Goal: Transaction & Acquisition: Obtain resource

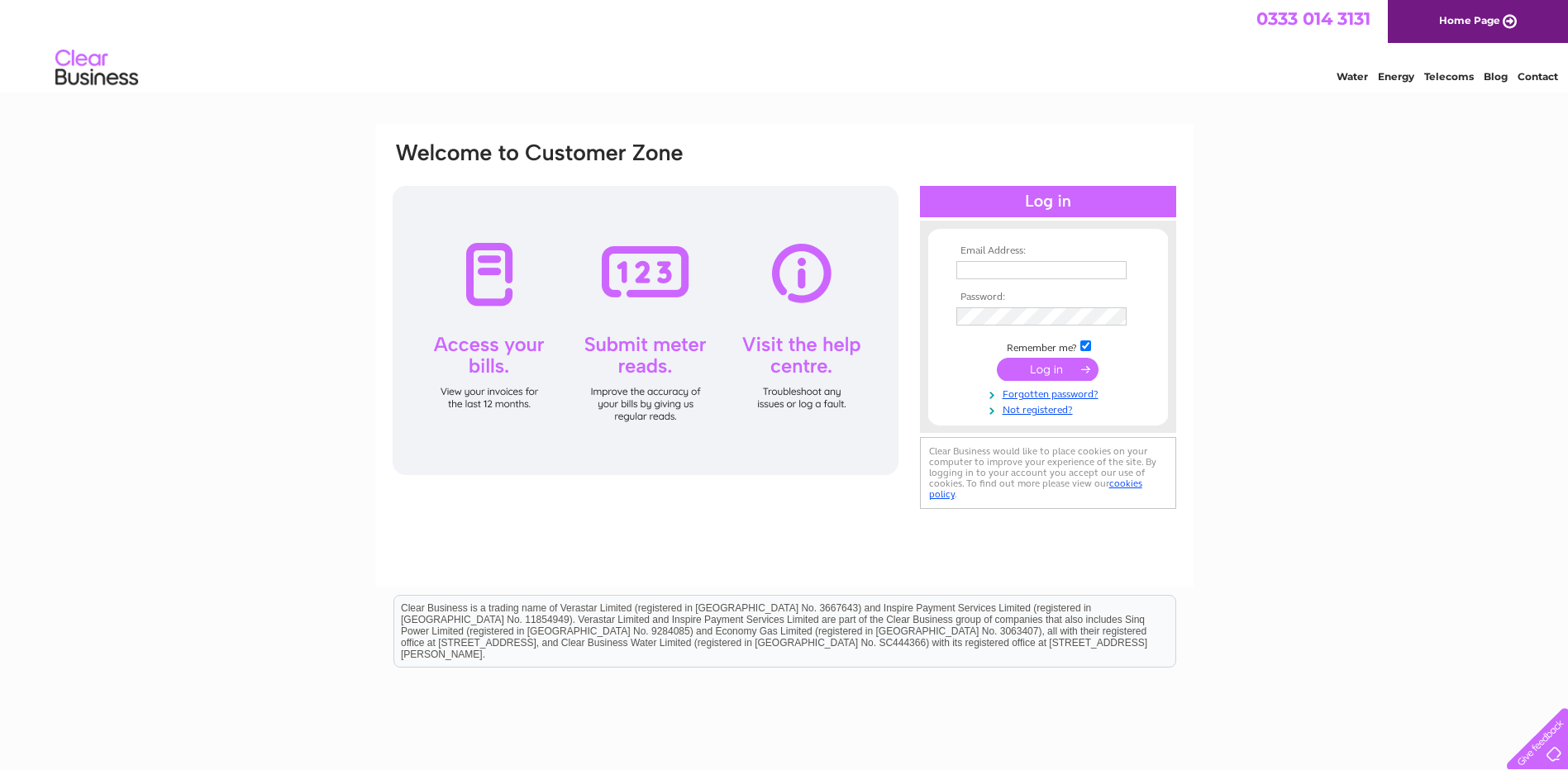
type input "[EMAIL_ADDRESS][DOMAIN_NAME]"
click at [1026, 367] on input "submit" at bounding box center [1047, 368] width 101 height 23
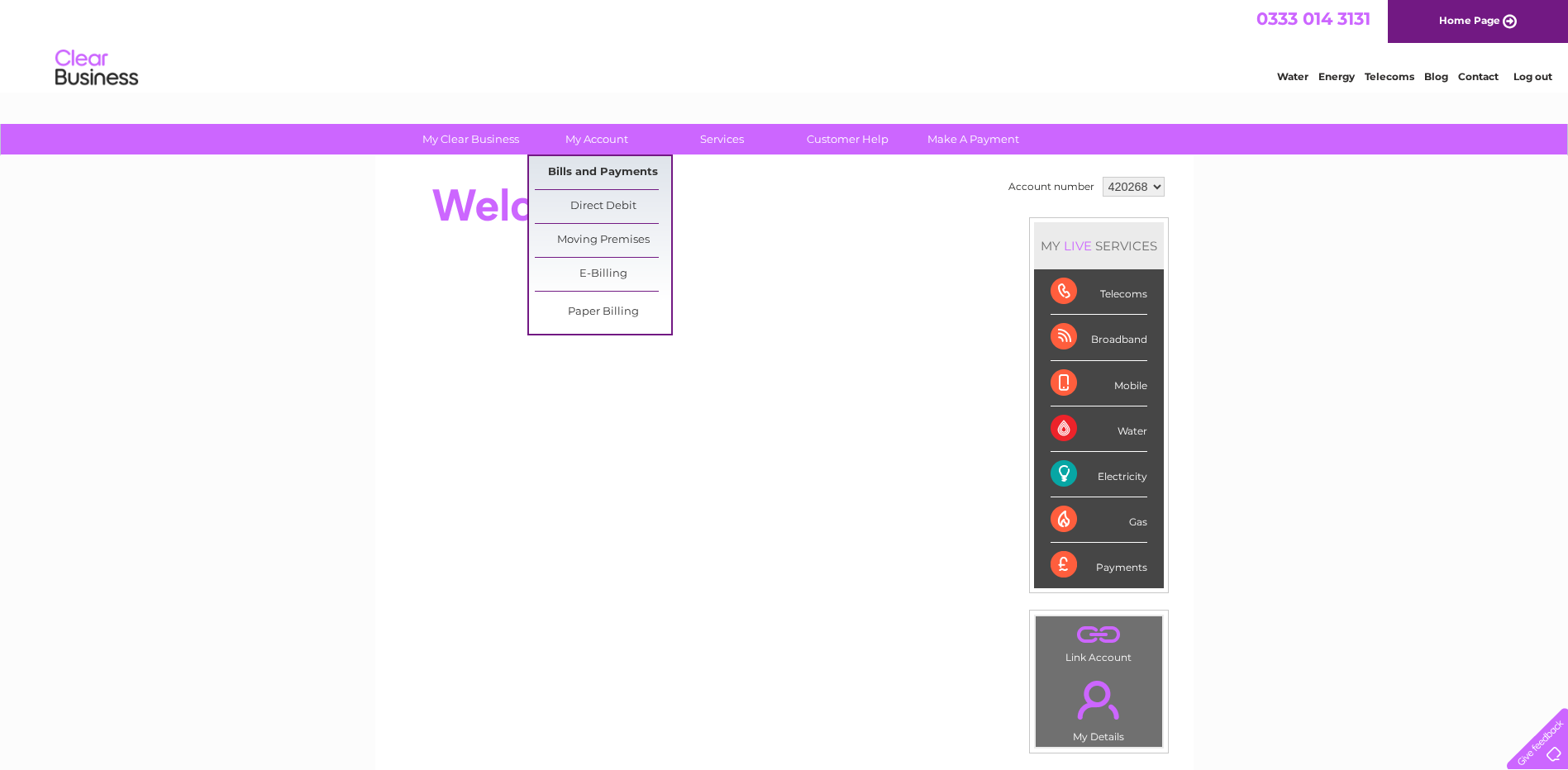
click at [591, 176] on link "Bills and Payments" at bounding box center [603, 173] width 136 height 33
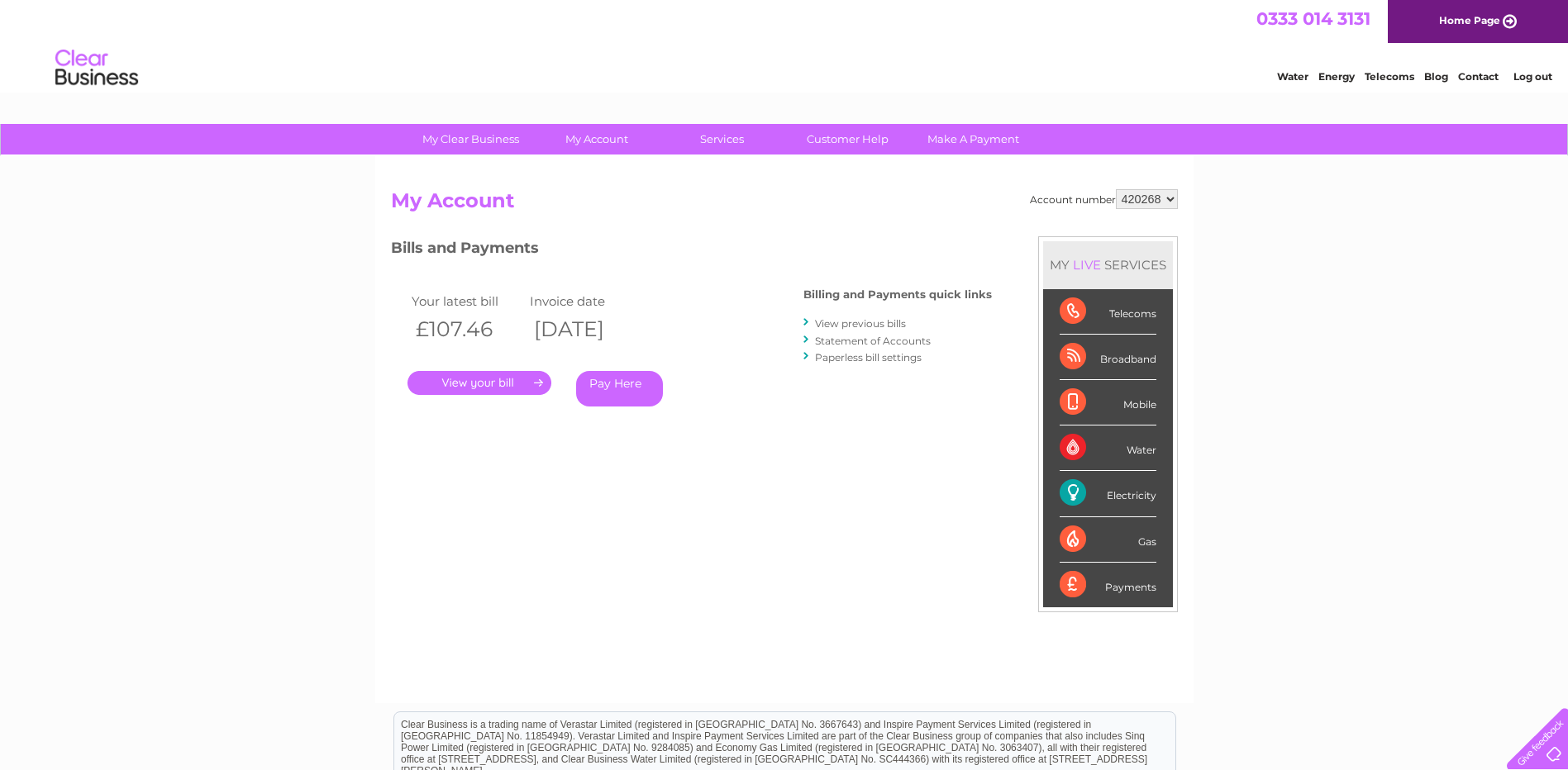
click at [493, 377] on link "." at bounding box center [479, 383] width 144 height 24
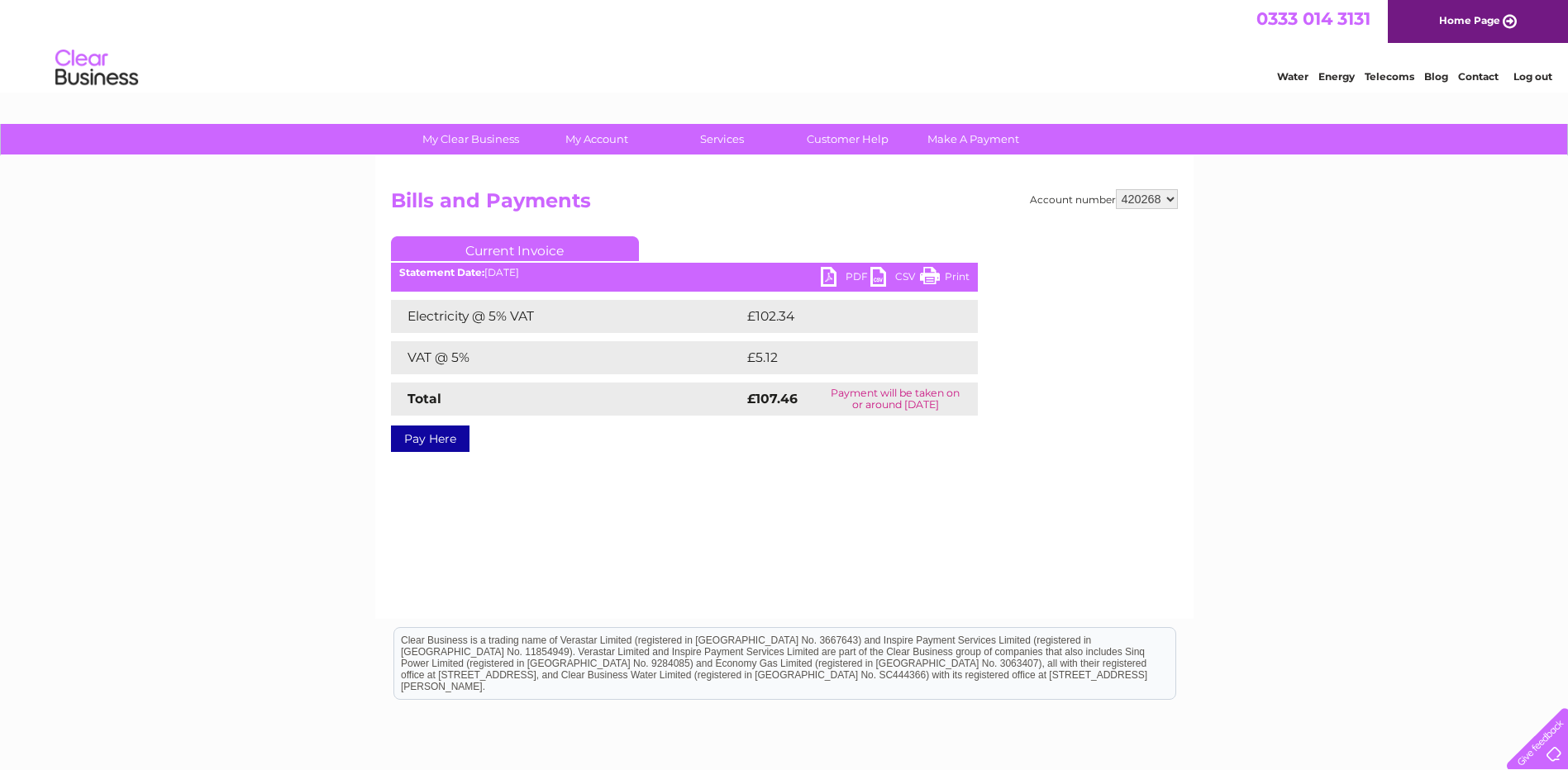
click at [834, 272] on link "PDF" at bounding box center [846, 279] width 50 height 24
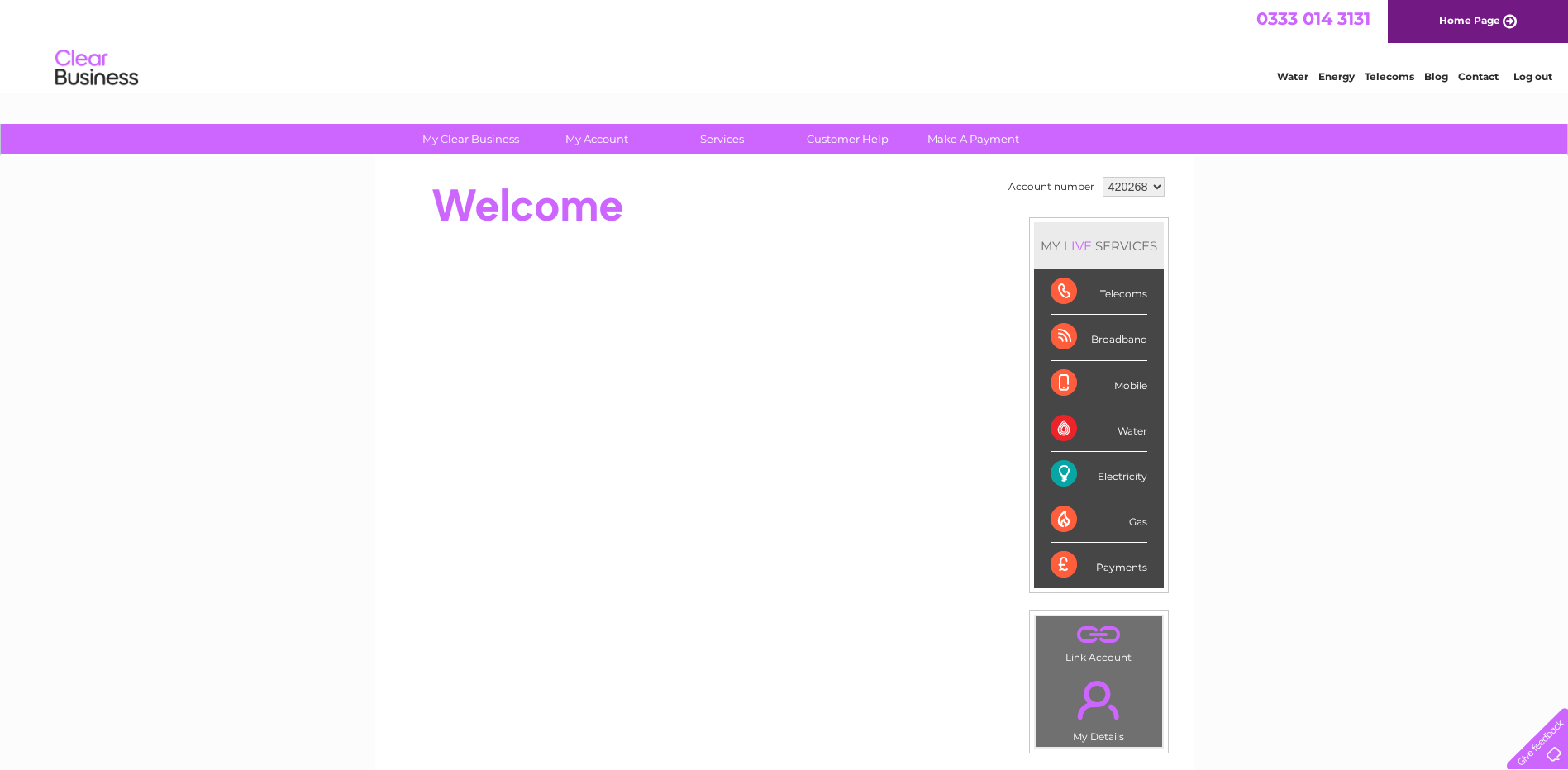
click at [1064, 515] on div "Gas" at bounding box center [1098, 519] width 97 height 45
click at [1061, 512] on div "Gas" at bounding box center [1098, 519] width 97 height 45
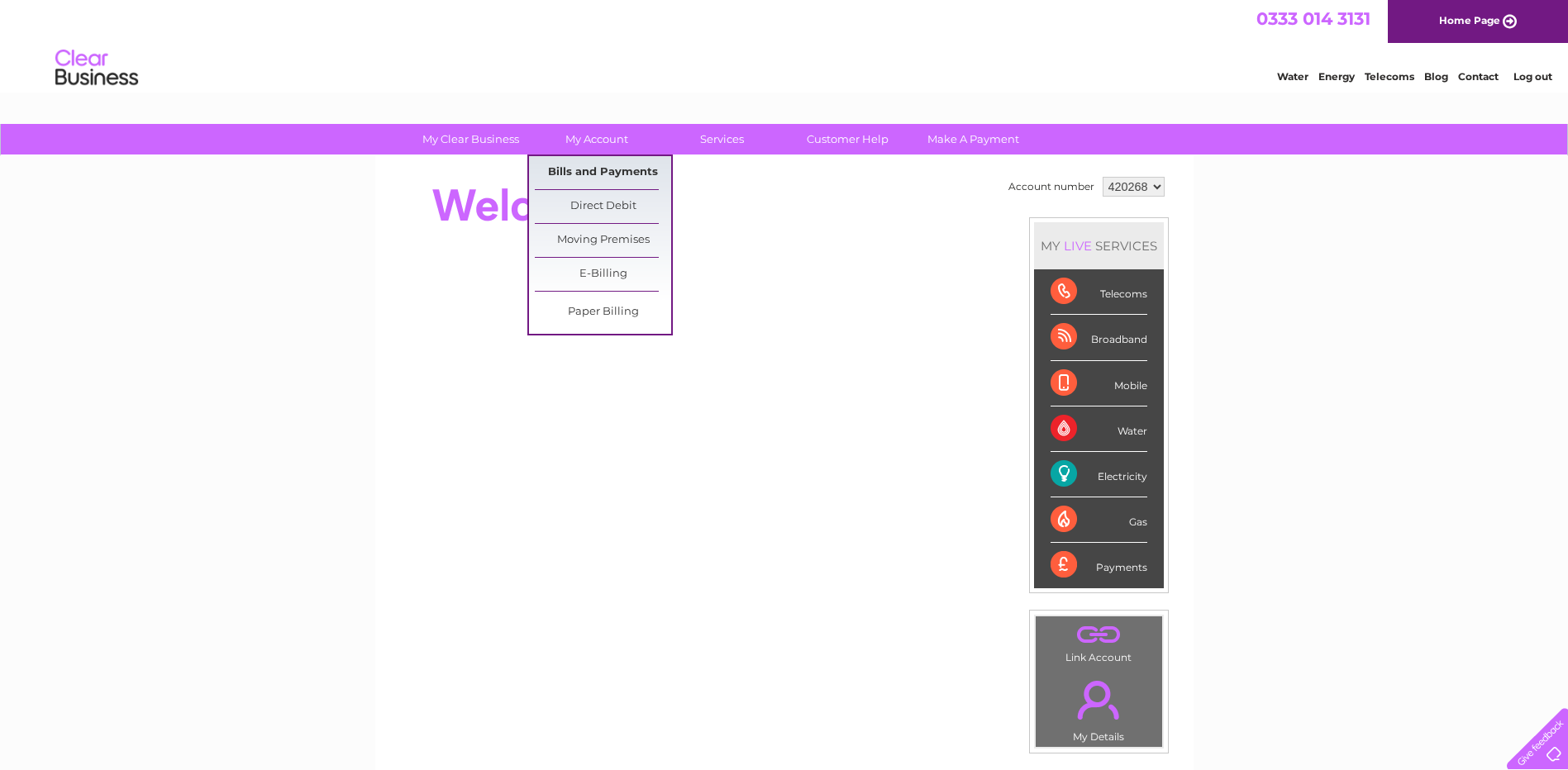
click at [587, 168] on link "Bills and Payments" at bounding box center [603, 173] width 136 height 33
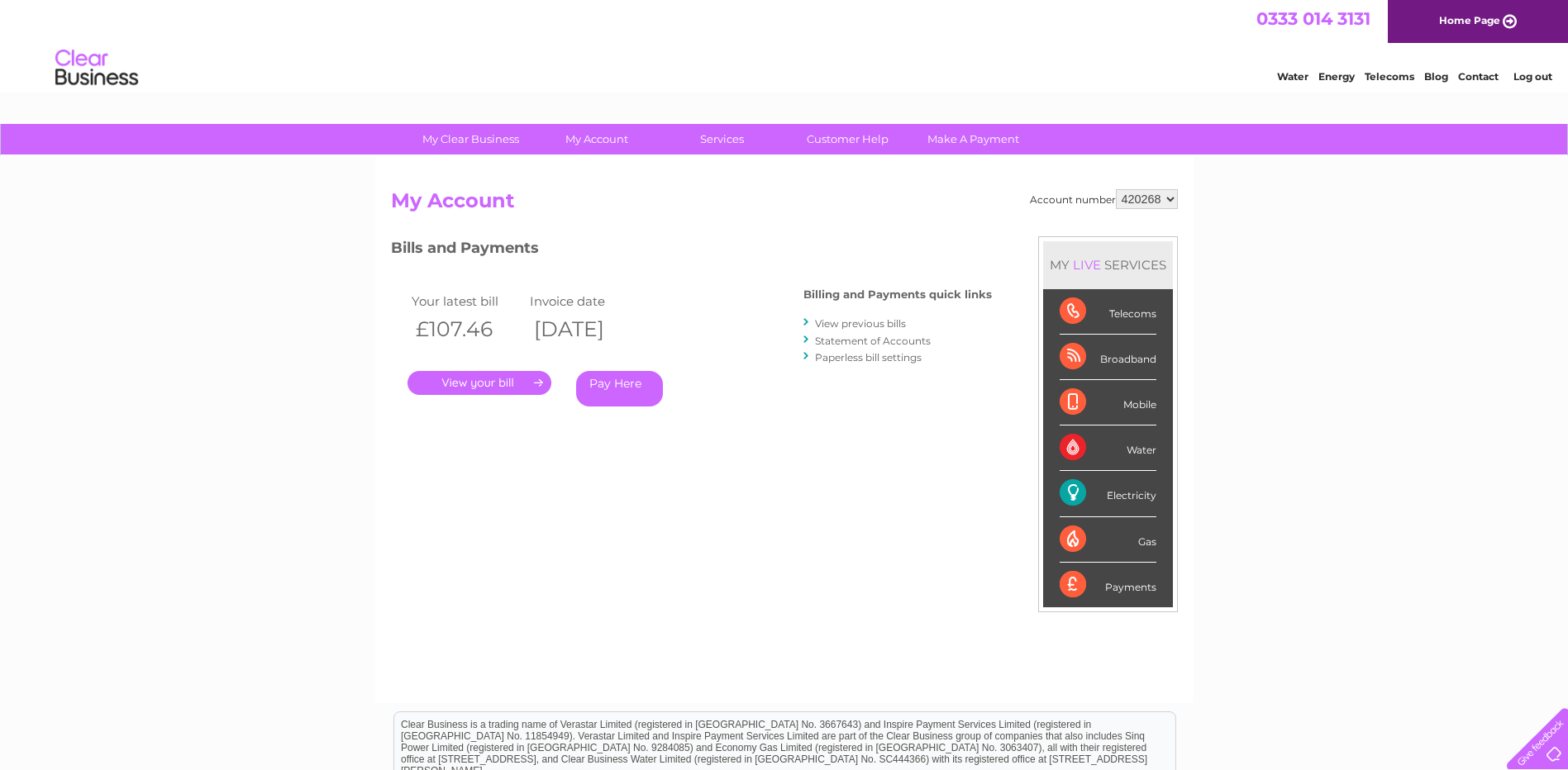
click at [848, 339] on link "Statement of Accounts" at bounding box center [873, 340] width 116 height 12
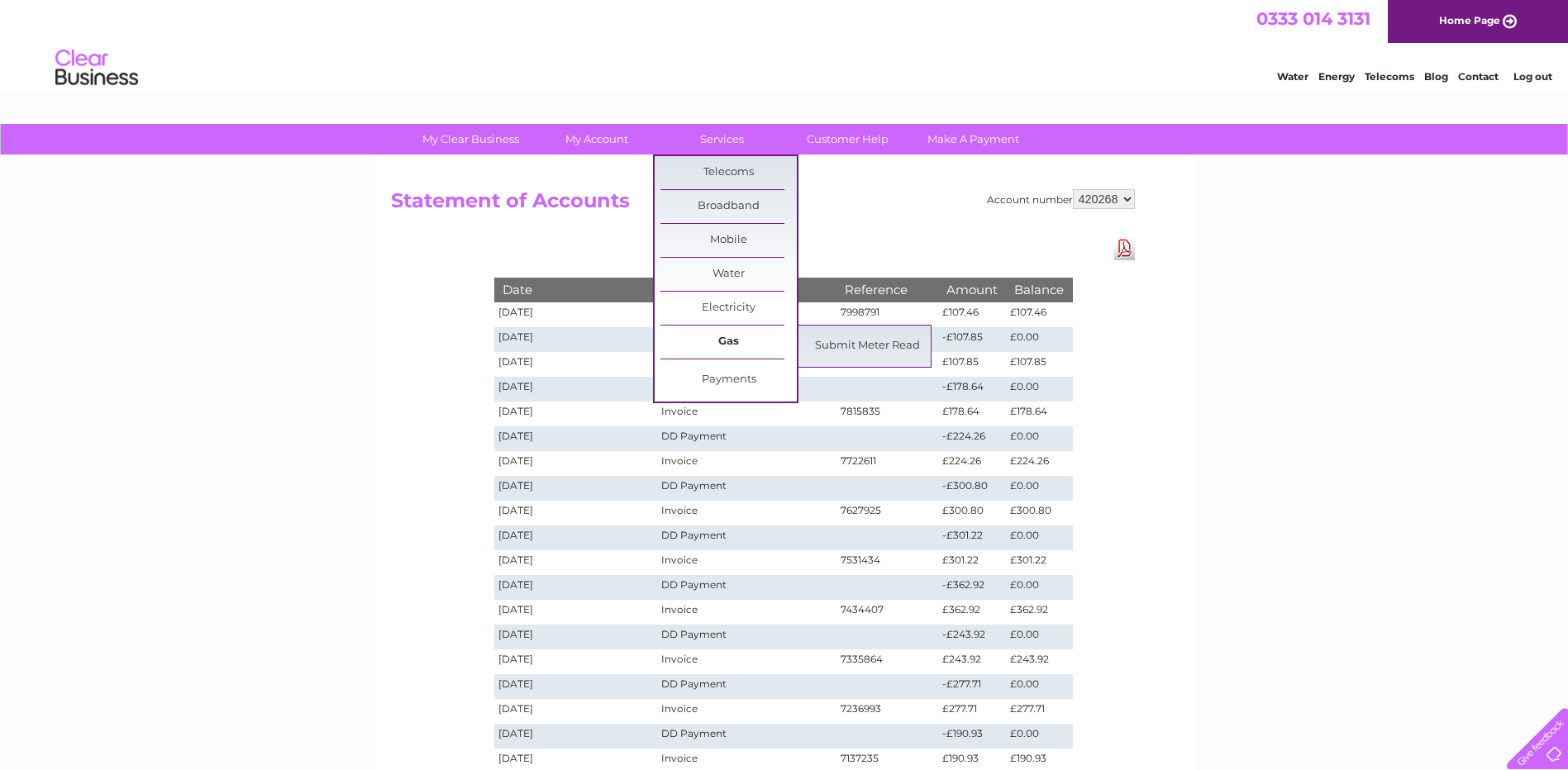
click at [720, 337] on link "Gas" at bounding box center [729, 342] width 136 height 33
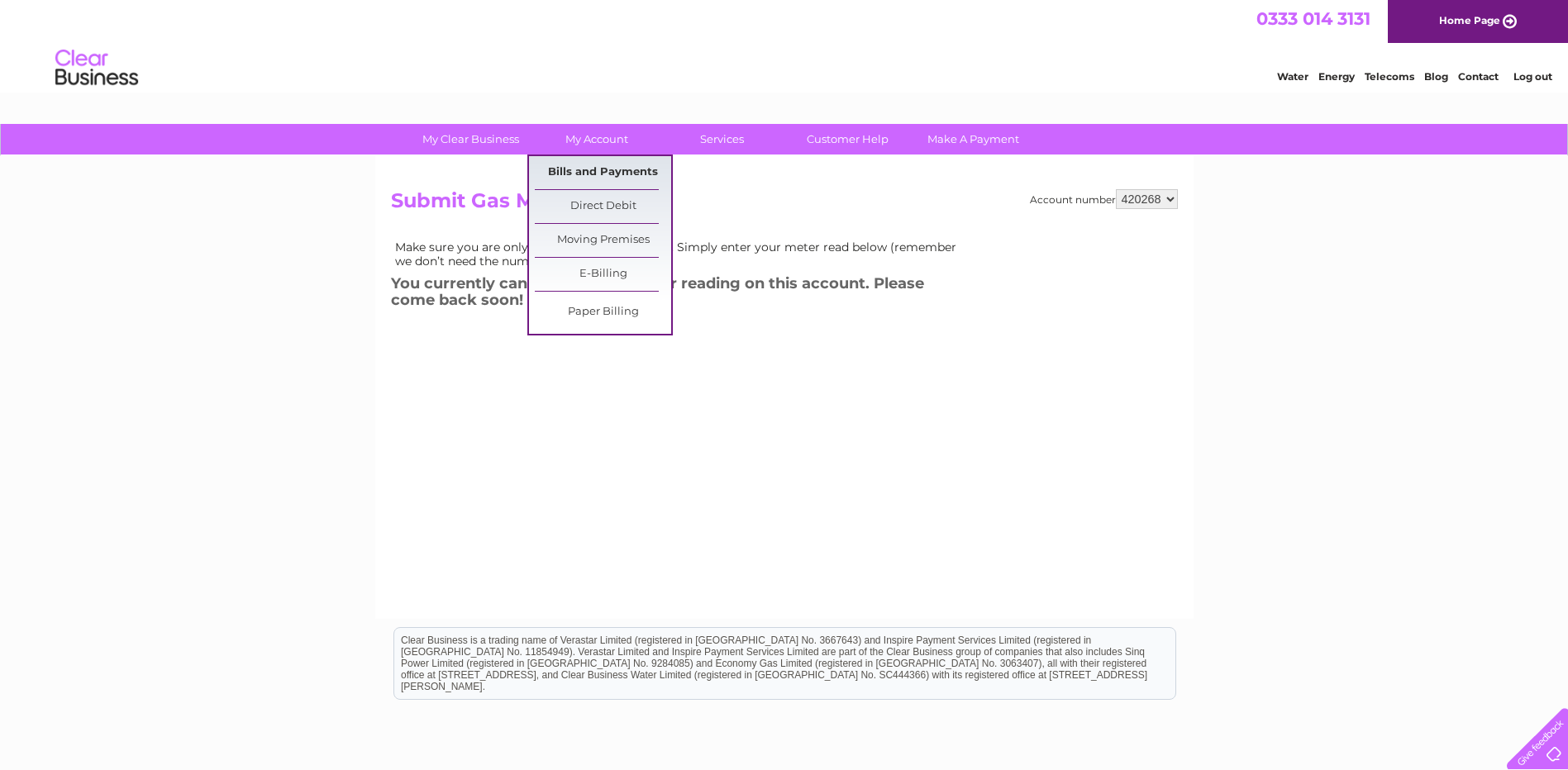
click at [589, 173] on link "Bills and Payments" at bounding box center [603, 173] width 136 height 33
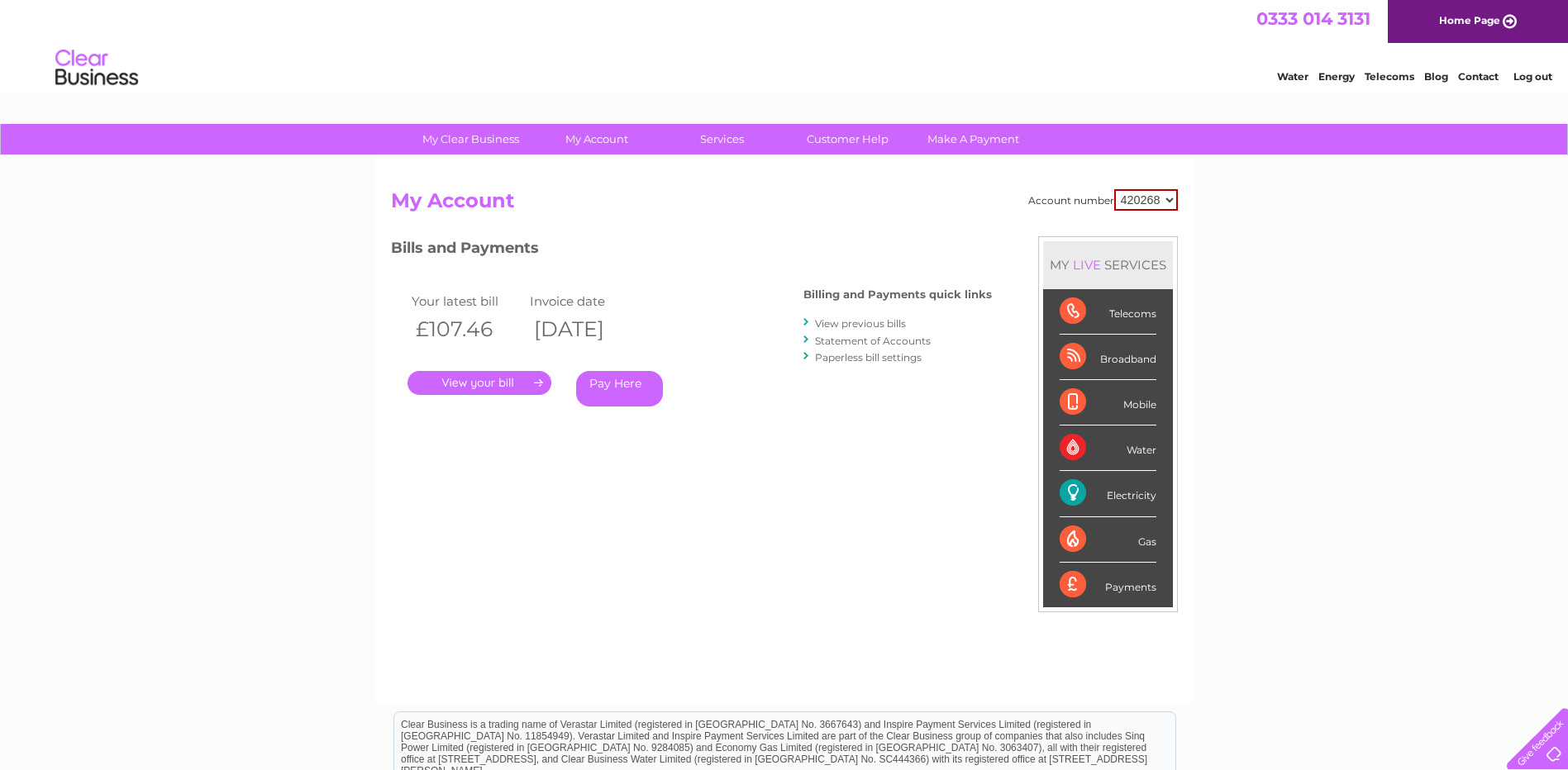
click at [833, 323] on link "View previous bills" at bounding box center [860, 322] width 91 height 12
